Goal: Transaction & Acquisition: Download file/media

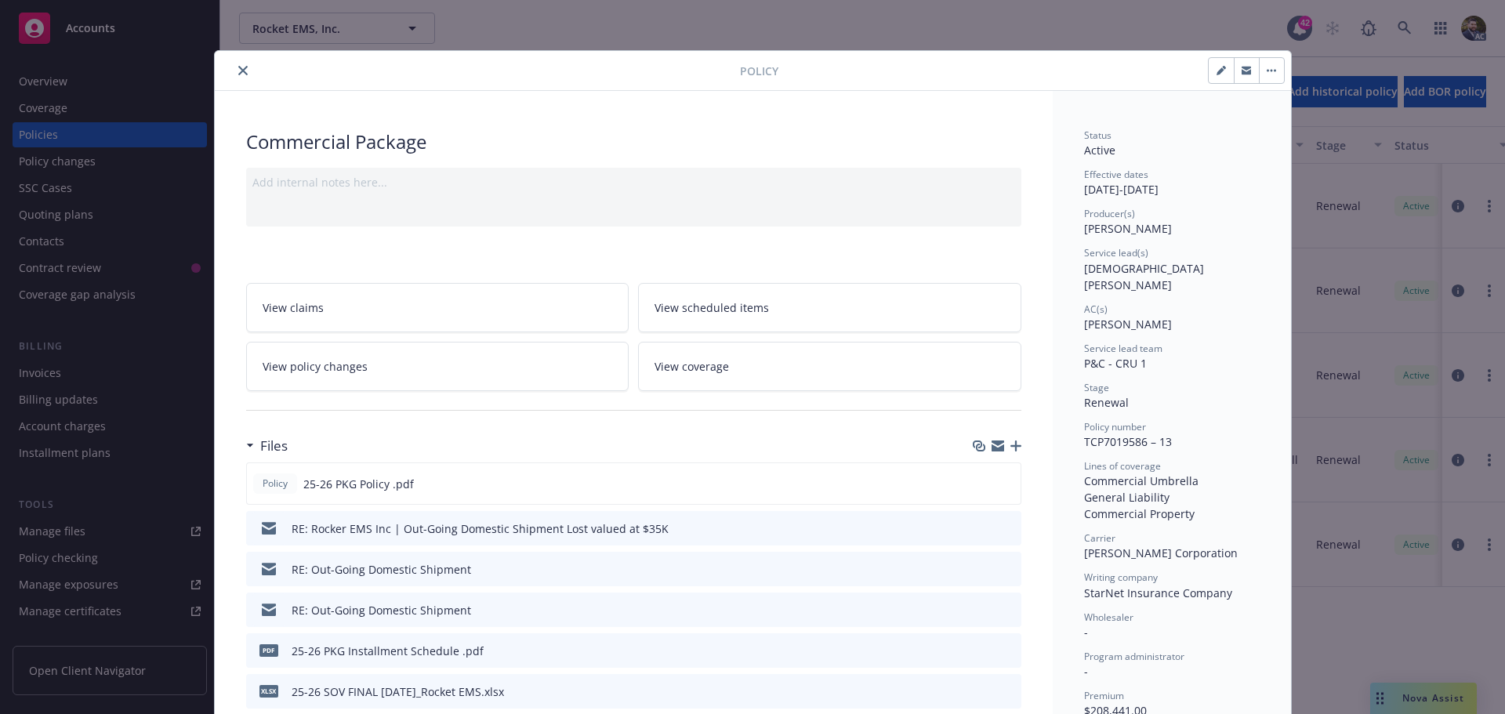
click at [238, 67] on icon "close" at bounding box center [242, 70] width 9 height 9
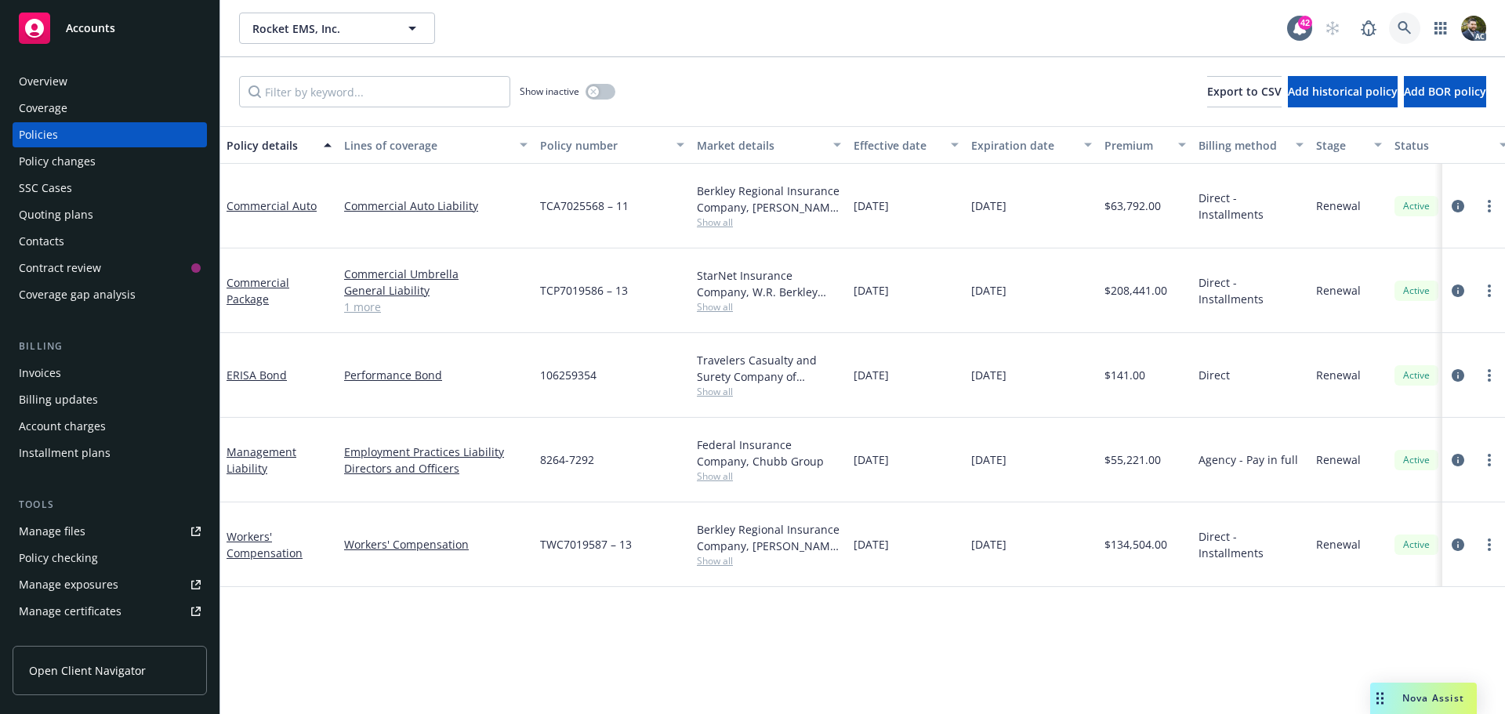
click at [1404, 25] on icon at bounding box center [1405, 28] width 14 height 14
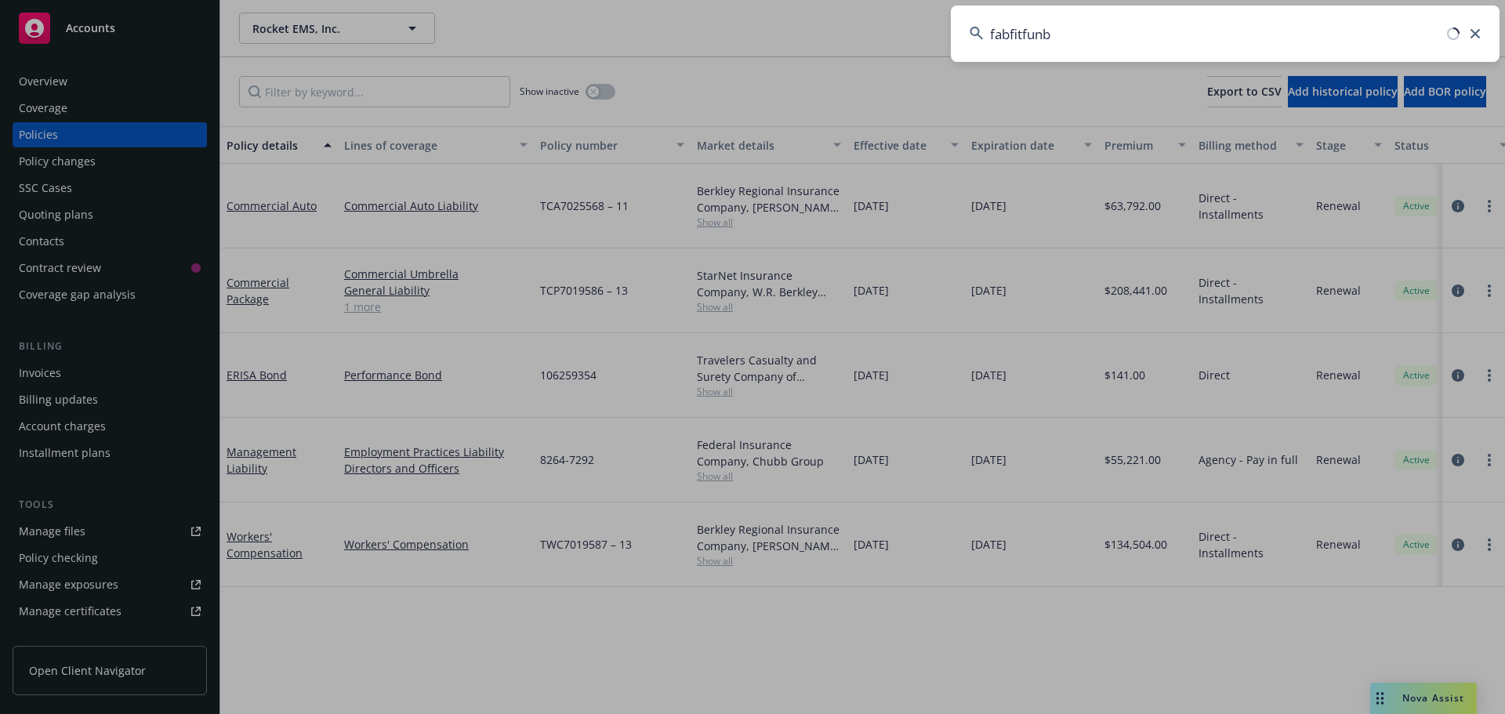
type input "fabfitfun"
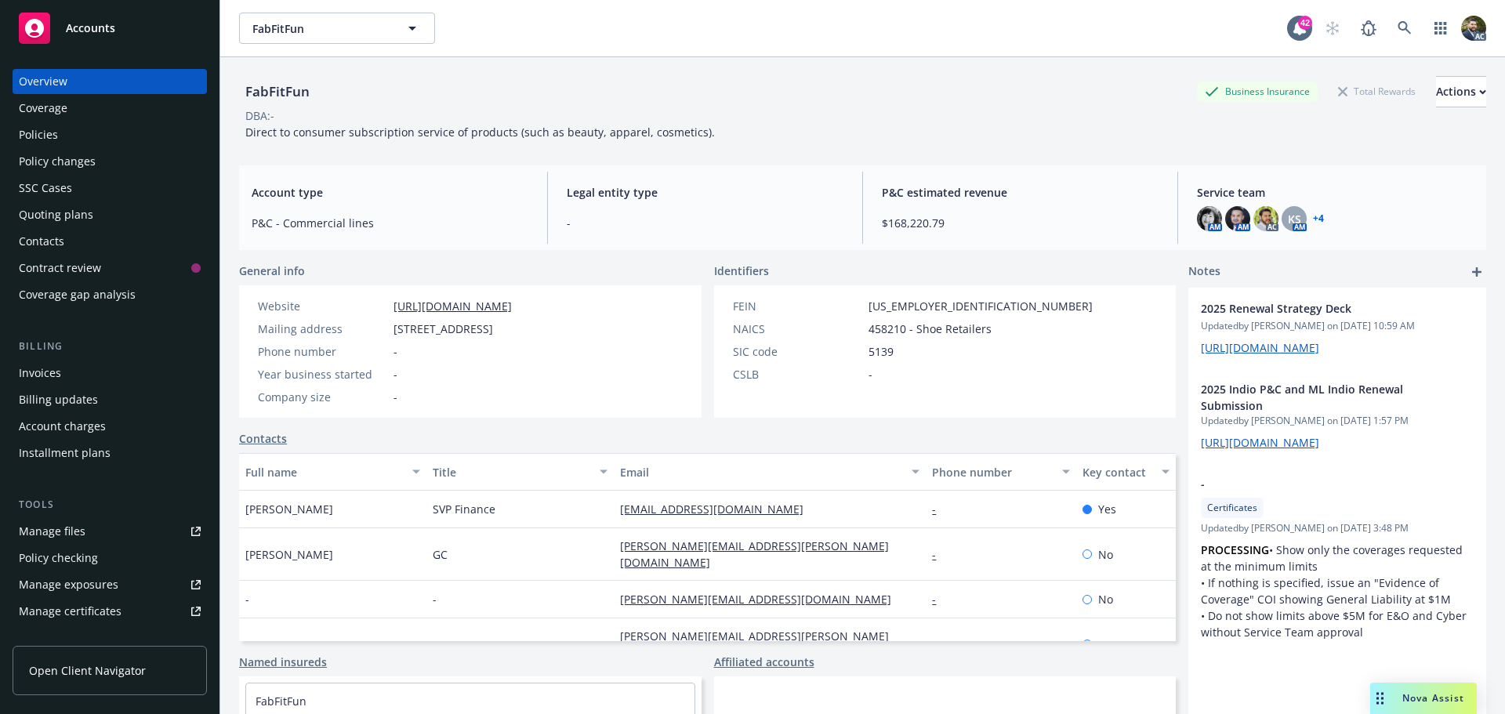
click at [89, 139] on div "Policies" at bounding box center [110, 134] width 182 height 25
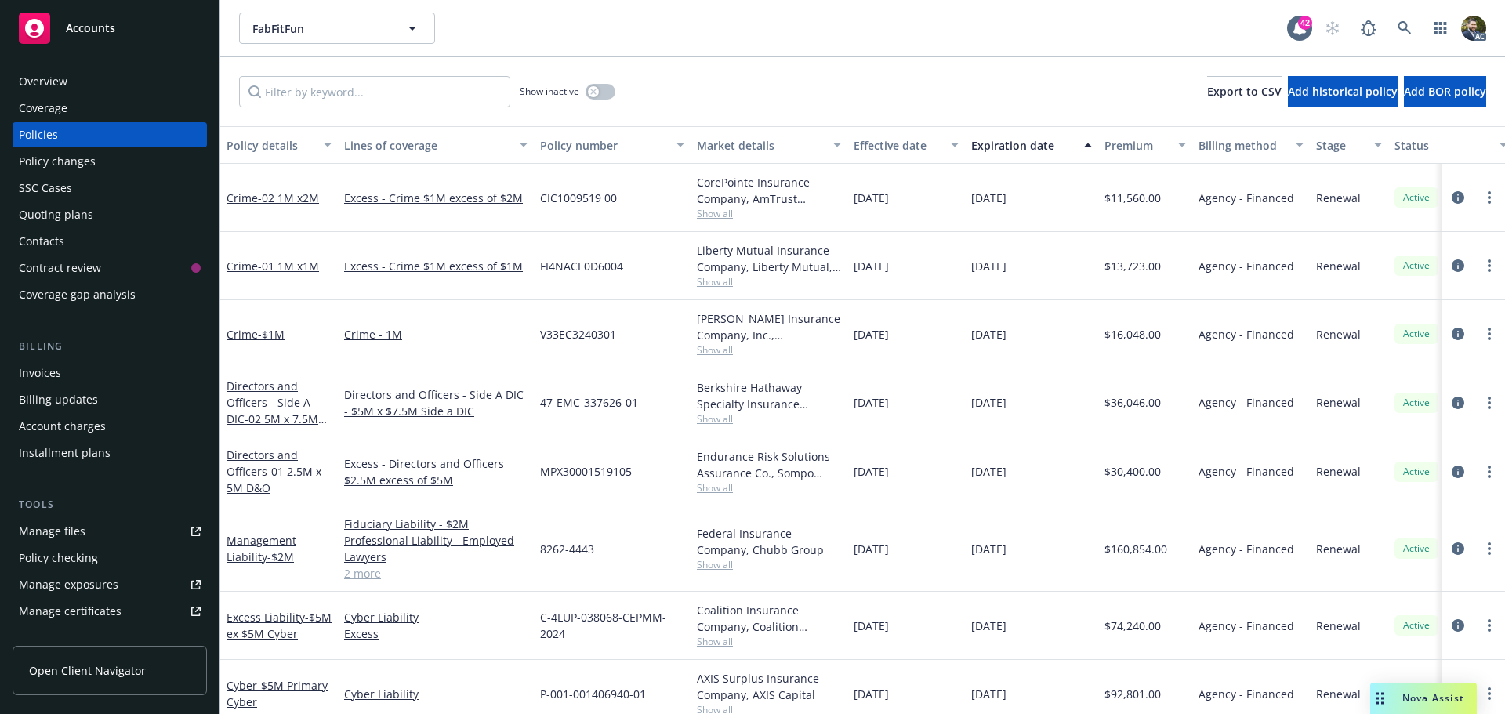
click at [290, 138] on div "Policy details" at bounding box center [271, 145] width 88 height 16
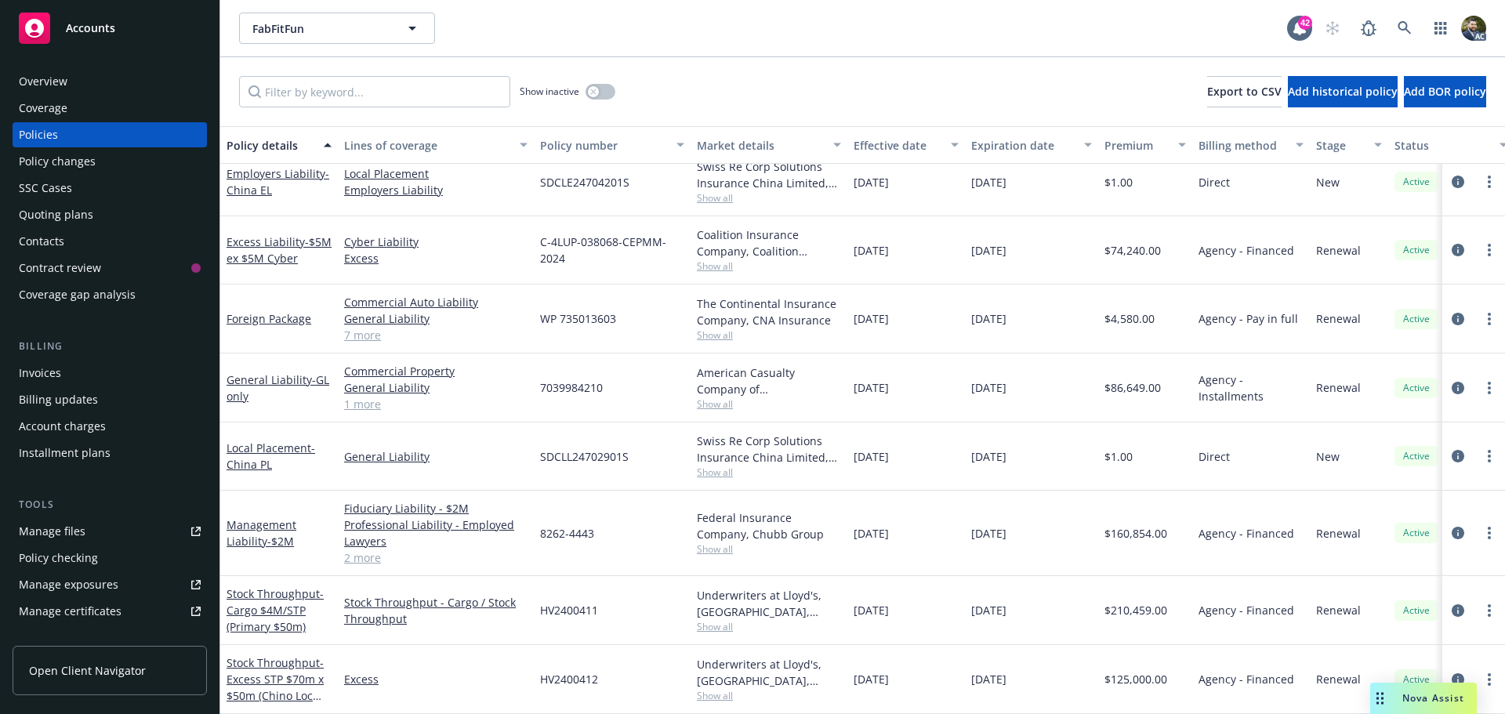
scroll to position [661, 0]
click at [1452, 605] on icon "circleInformation" at bounding box center [1458, 611] width 13 height 13
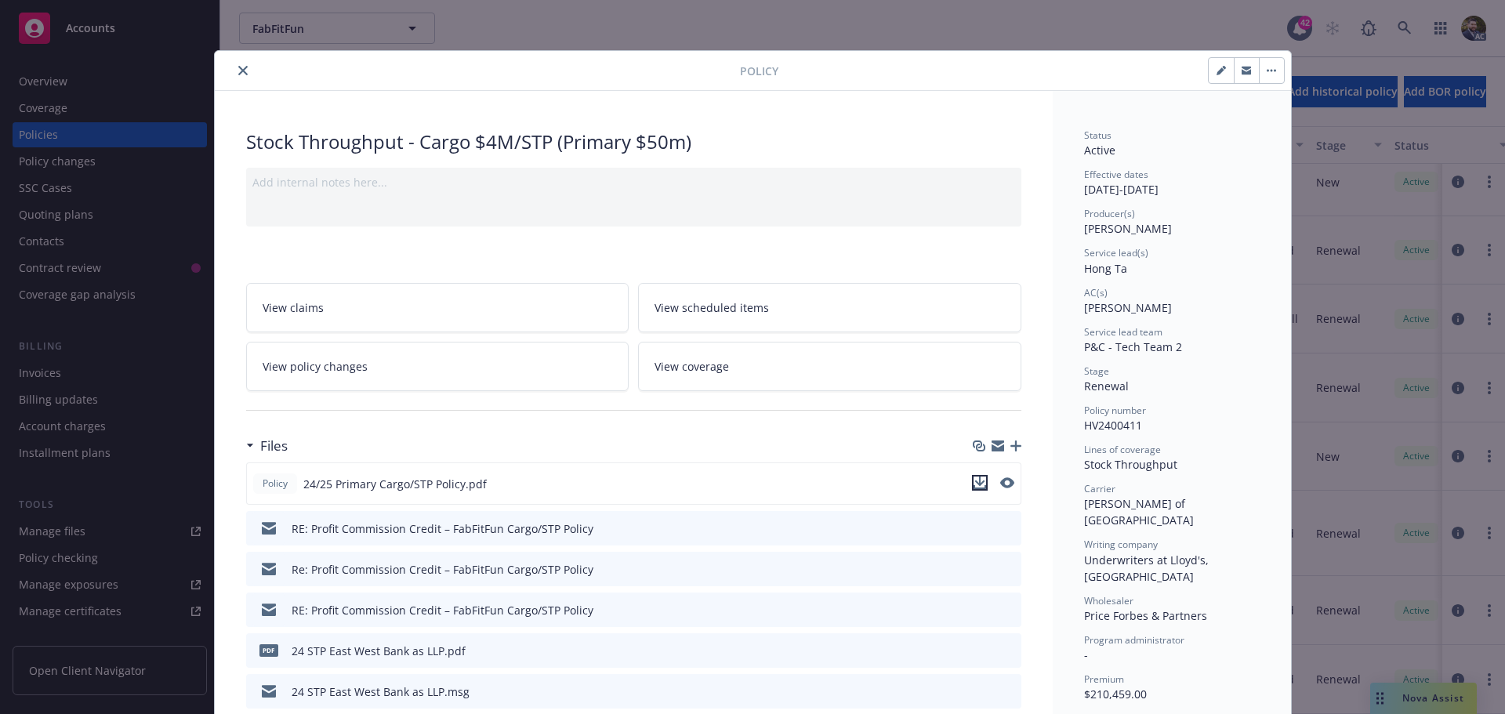
click at [977, 480] on icon "download file" at bounding box center [980, 483] width 13 height 13
click at [241, 68] on icon "close" at bounding box center [242, 70] width 9 height 9
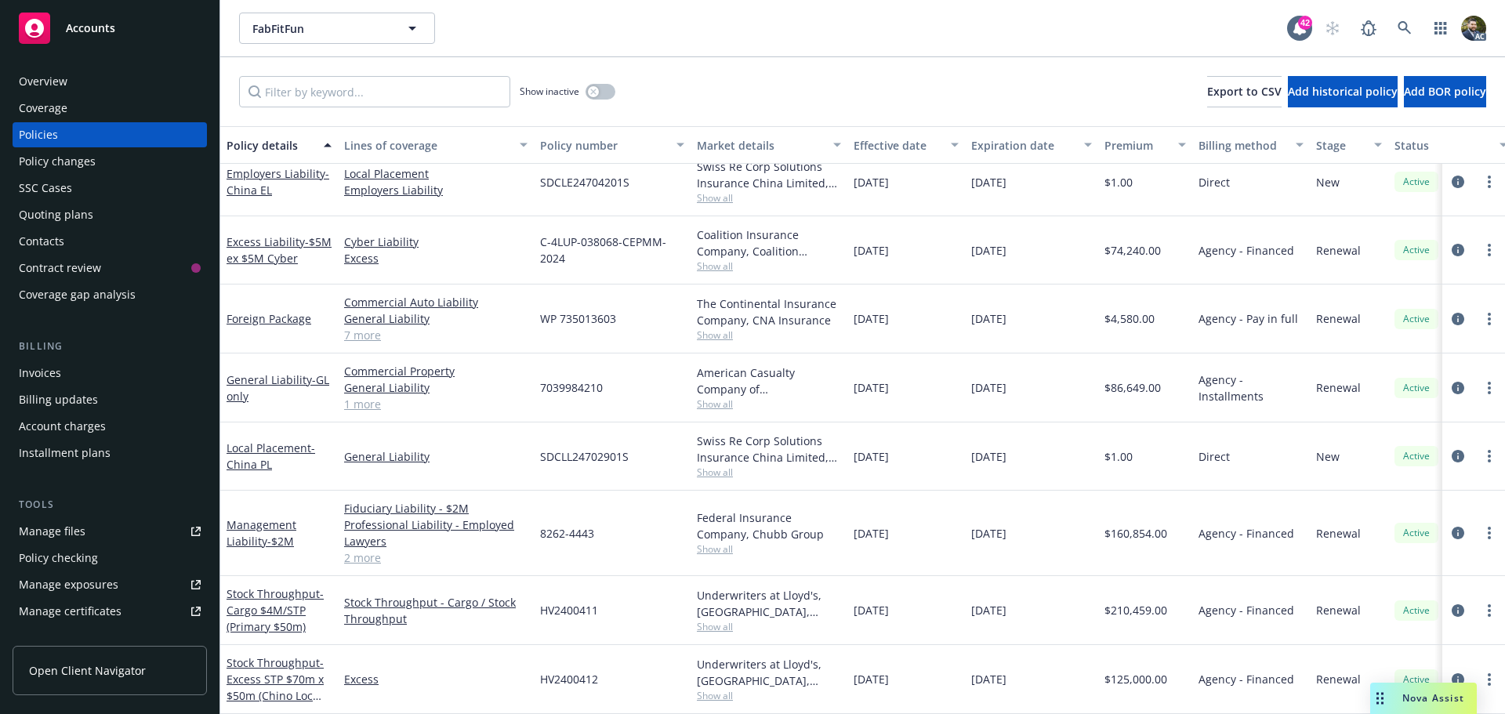
scroll to position [661, 0]
click at [1400, 23] on icon at bounding box center [1405, 28] width 14 height 14
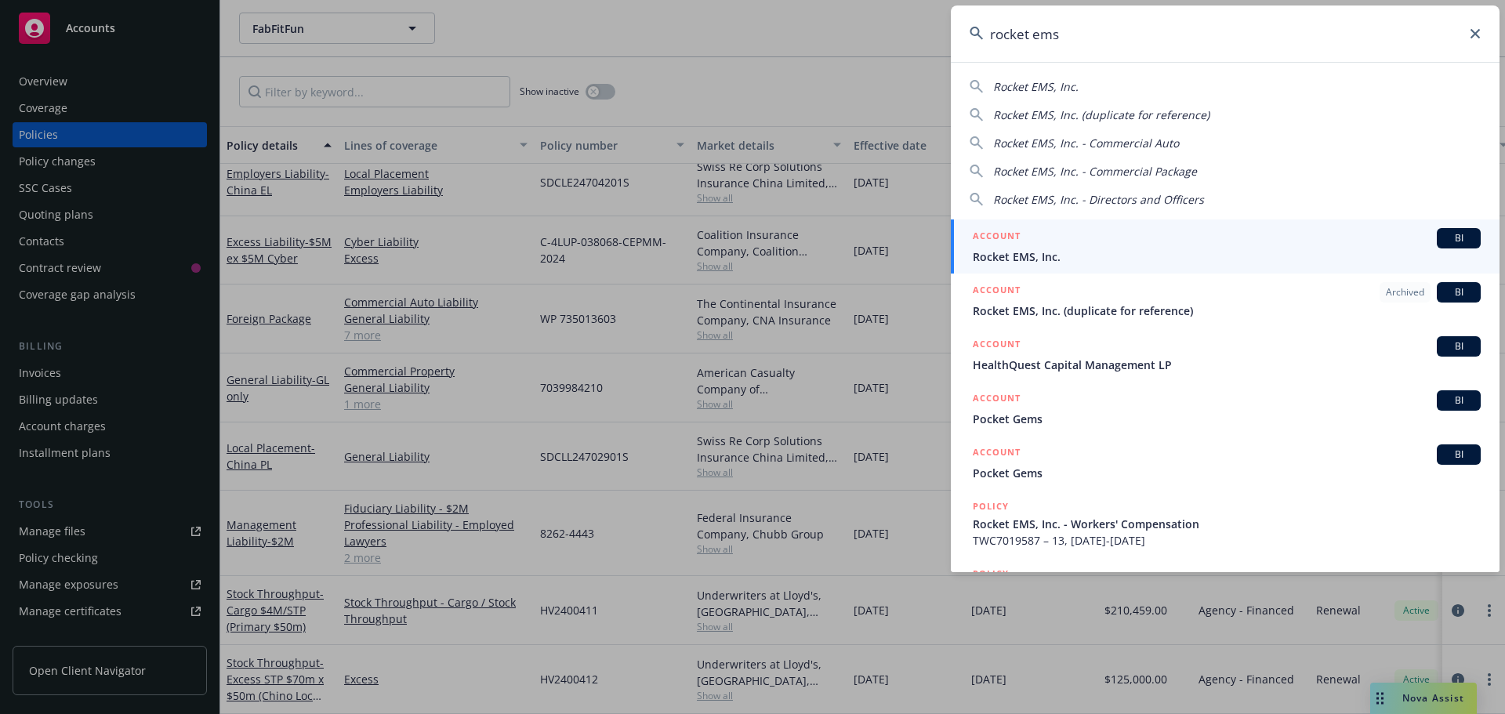
type input "rocket ems"
click at [1223, 242] on div "ACCOUNT BI" at bounding box center [1227, 238] width 508 height 20
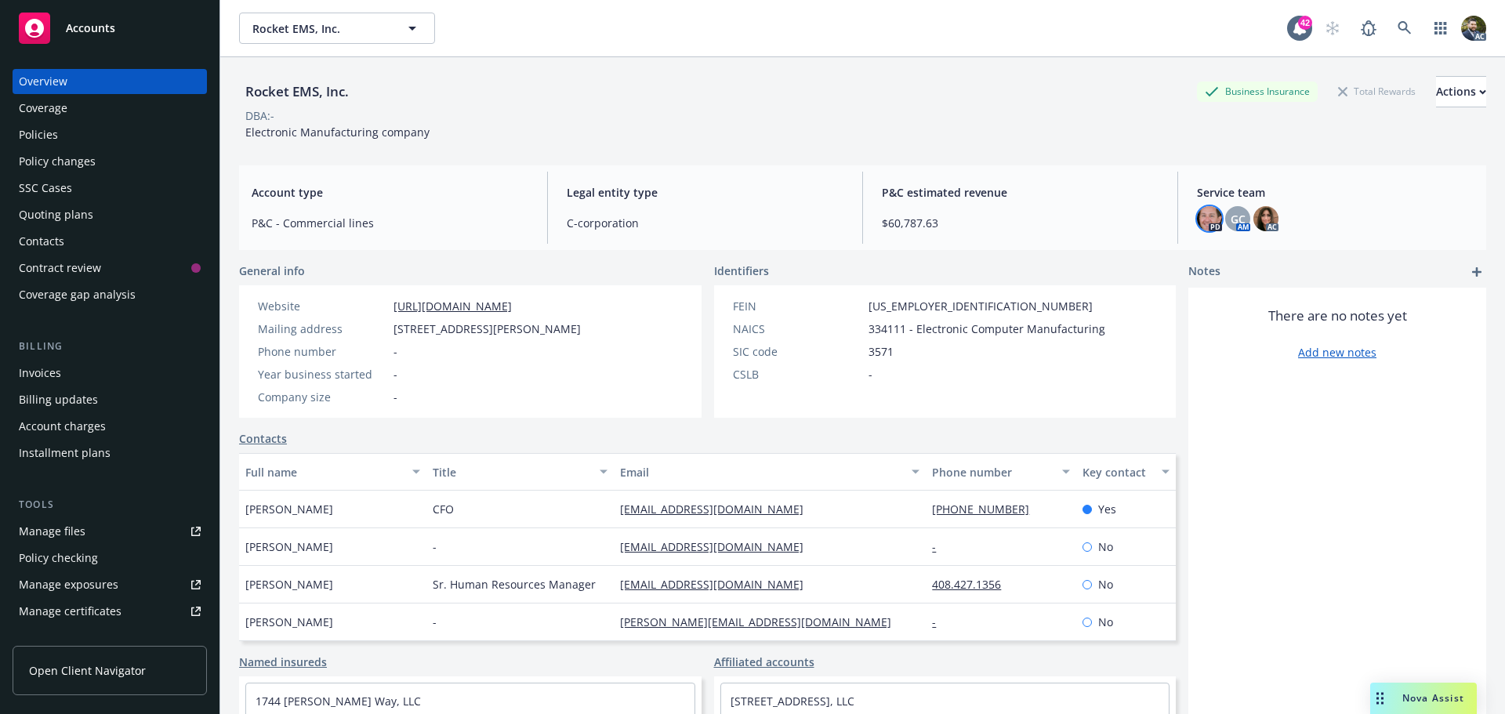
click at [1197, 220] on img at bounding box center [1209, 218] width 25 height 25
click at [1255, 220] on img at bounding box center [1266, 218] width 25 height 25
click at [1337, 212] on div "PD GC AM AC" at bounding box center [1335, 218] width 277 height 25
